Goal: Task Accomplishment & Management: Use online tool/utility

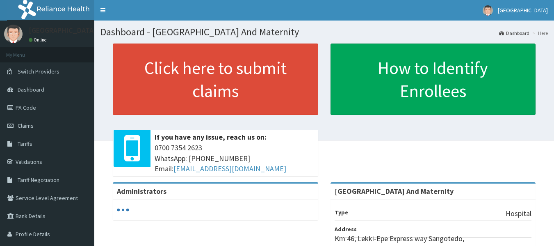
click at [32, 161] on link "Validations" at bounding box center [47, 162] width 94 height 18
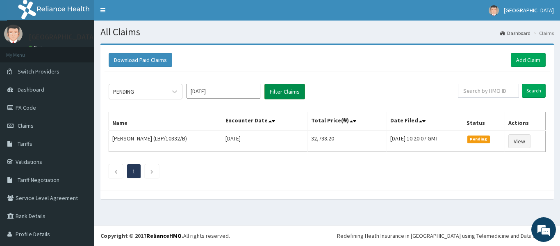
click at [280, 86] on button "Filter Claims" at bounding box center [285, 92] width 41 height 16
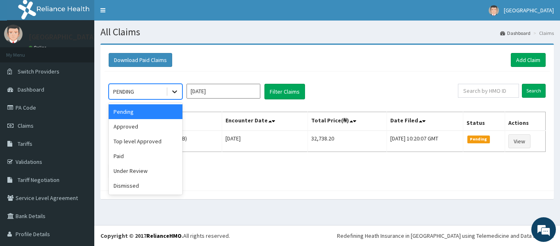
click at [176, 92] on icon at bounding box center [174, 92] width 5 height 3
click at [138, 153] on div "Paid" at bounding box center [146, 156] width 74 height 15
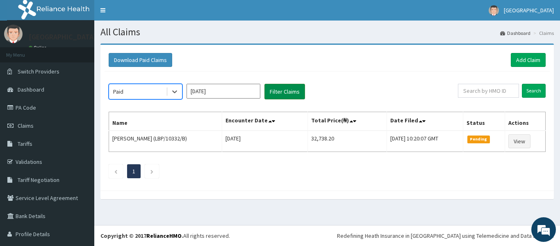
click at [290, 91] on button "Filter Claims" at bounding box center [285, 92] width 41 height 16
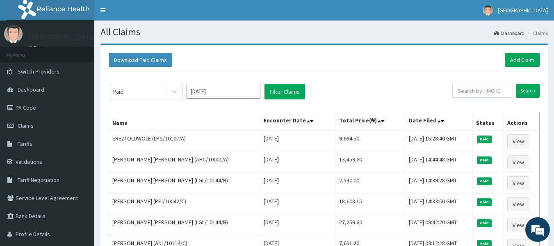
click at [380, 53] on div "Download Paid Claims Add Claim" at bounding box center [324, 60] width 431 height 14
click at [32, 88] on span "Dashboard" at bounding box center [31, 89] width 27 height 7
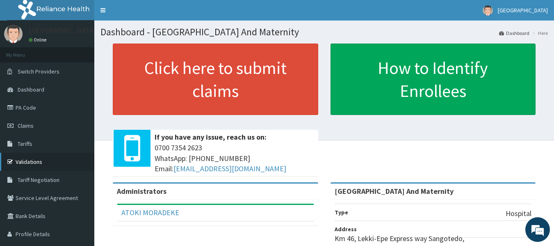
click at [35, 162] on link "Validations" at bounding box center [47, 162] width 94 height 18
